Goal: Use online tool/utility

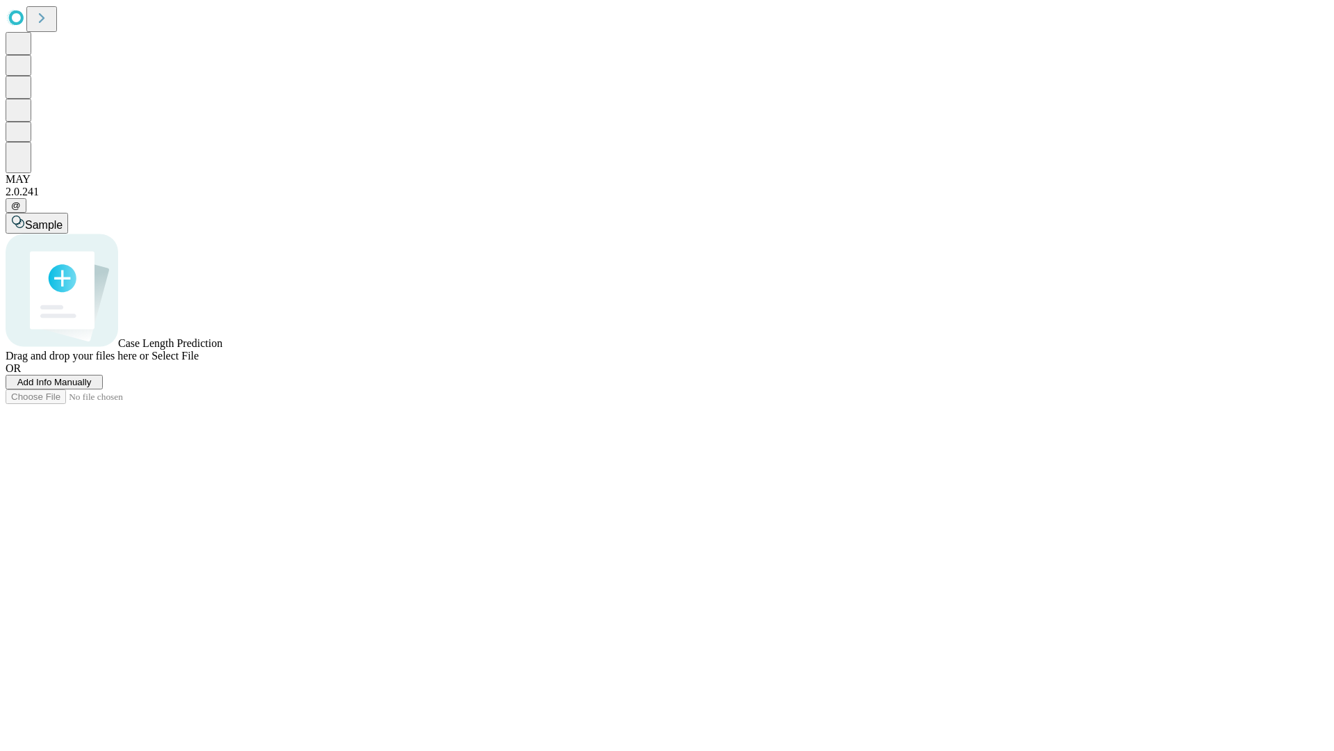
click at [199, 361] on span "Select File" at bounding box center [175, 356] width 47 height 12
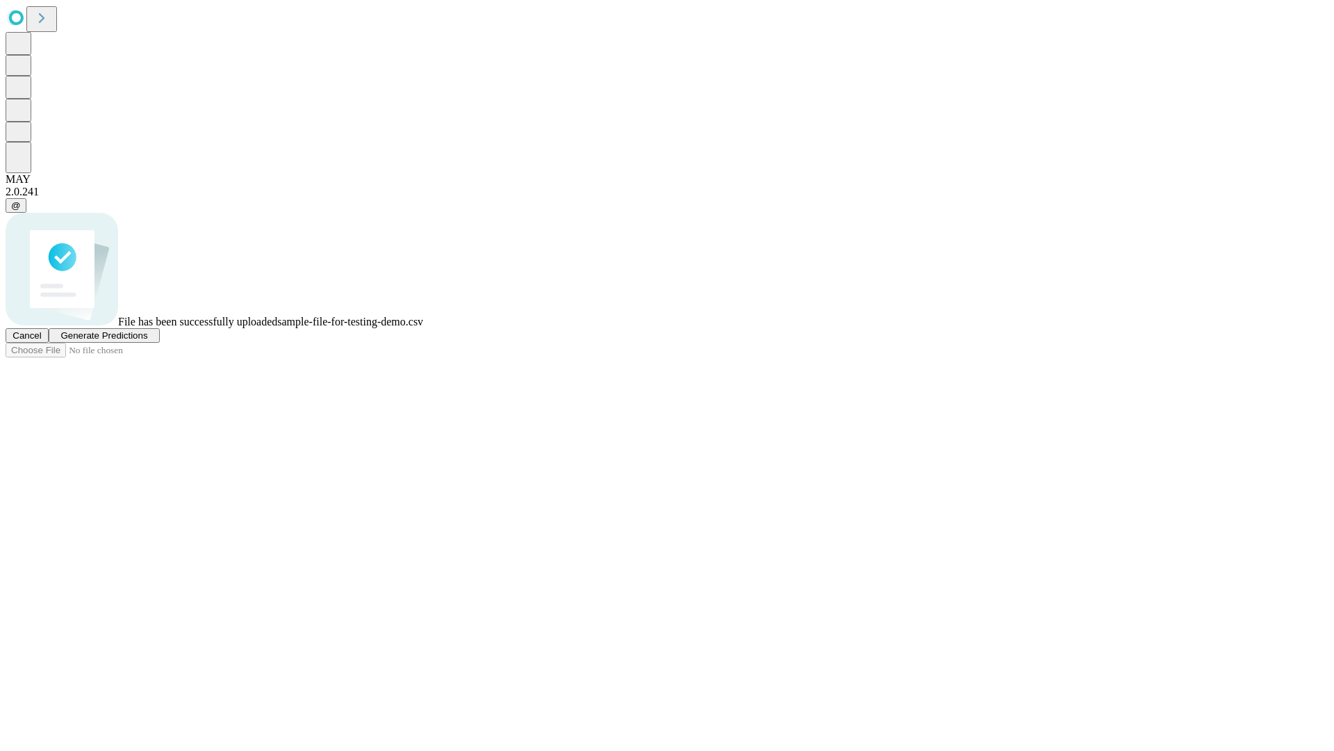
click at [147, 341] on span "Generate Predictions" at bounding box center [103, 335] width 87 height 10
